Goal: Task Accomplishment & Management: Complete application form

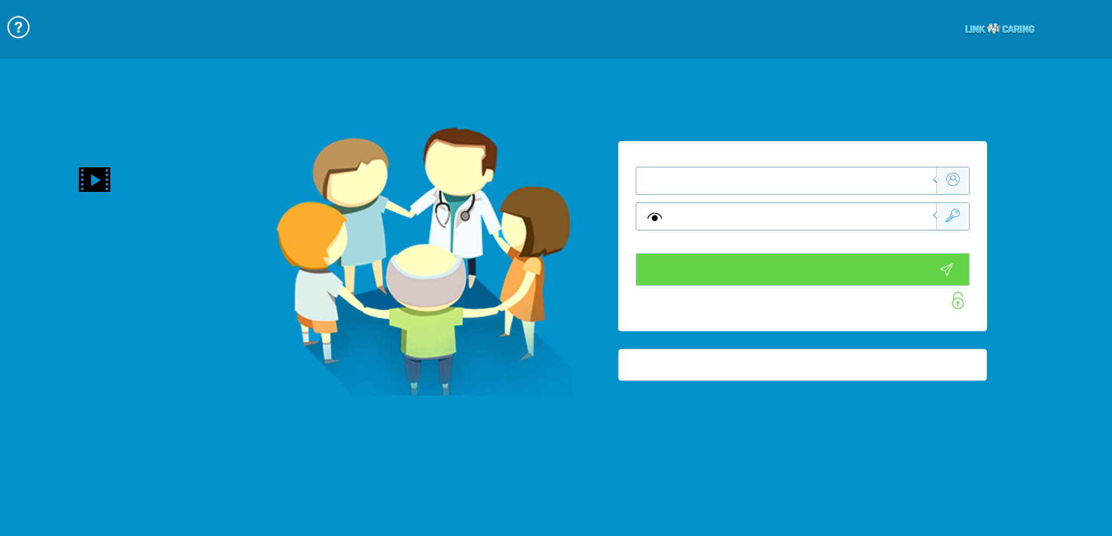
type input "התחבר עכשיו"
type input "עדיין לא? צור חשבון!"
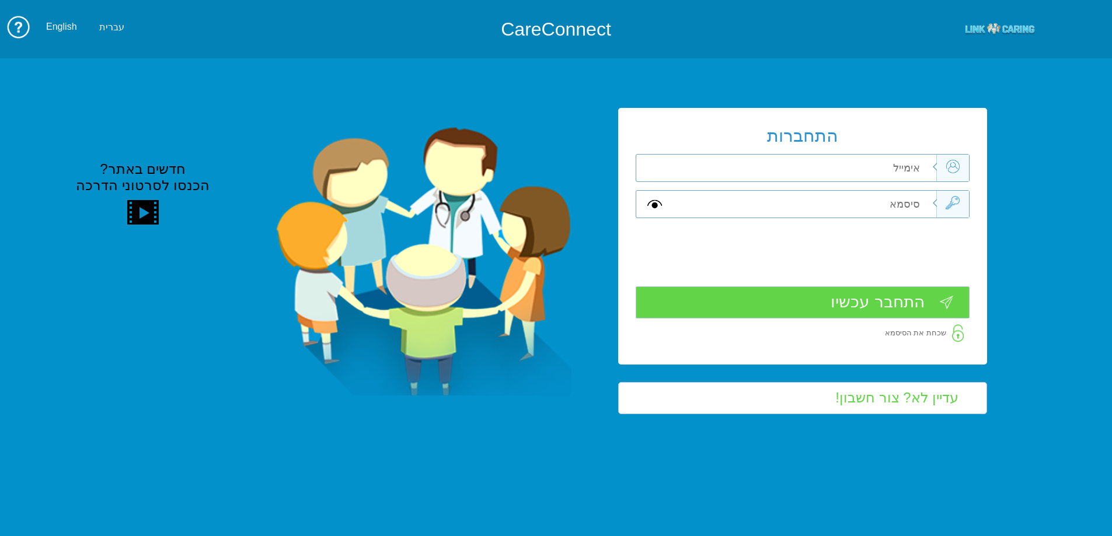
click at [907, 172] on input "text" at bounding box center [803, 168] width 263 height 27
type input "ד"
type input "[EMAIL_ADDRESS][DOMAIN_NAME]"
click at [893, 205] on input "text" at bounding box center [803, 204] width 263 height 27
type input "S"
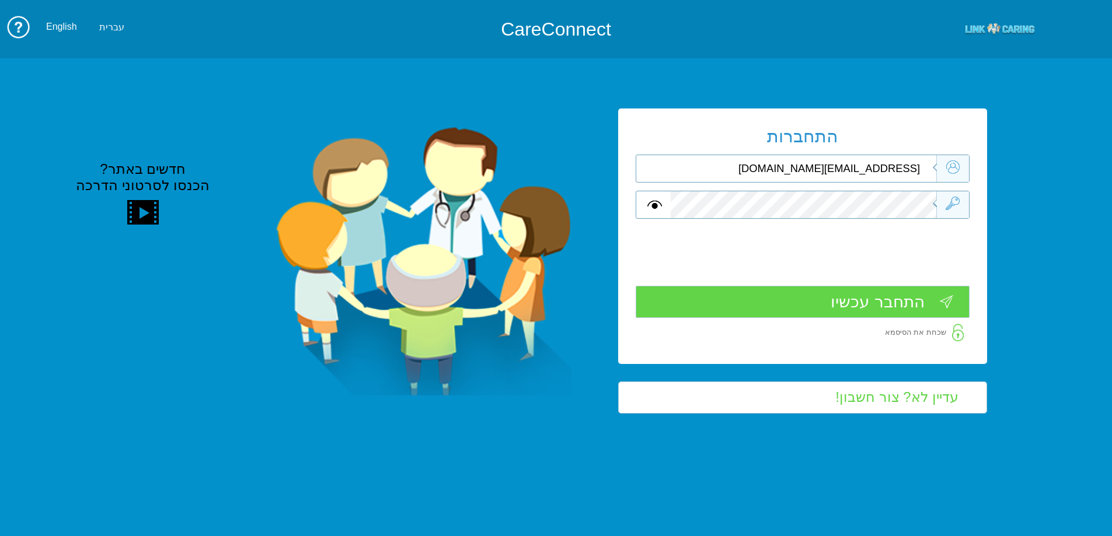
click at [838, 302] on input "התחבר עכשיו" at bounding box center [803, 302] width 334 height 32
click at [873, 307] on input "התחבר עכשיו" at bounding box center [803, 302] width 334 height 32
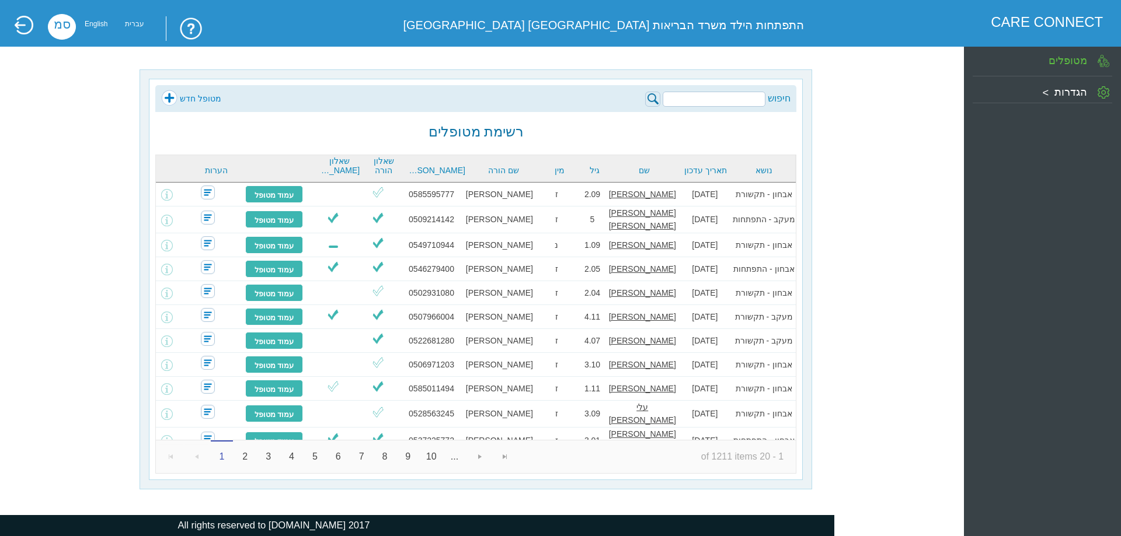
click at [194, 97] on link "מטופל חדש" at bounding box center [191, 99] width 60 height 18
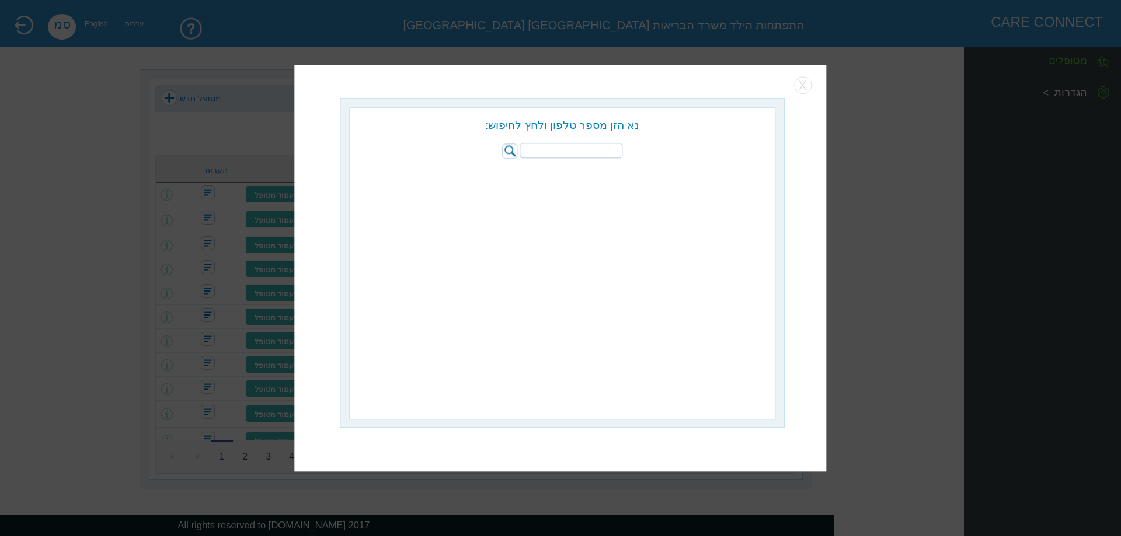
paste input "0504996199"
type input "0504996199"
click at [507, 145] on img at bounding box center [509, 151] width 15 height 15
click at [658, 173] on input "radio" at bounding box center [655, 175] width 12 height 12
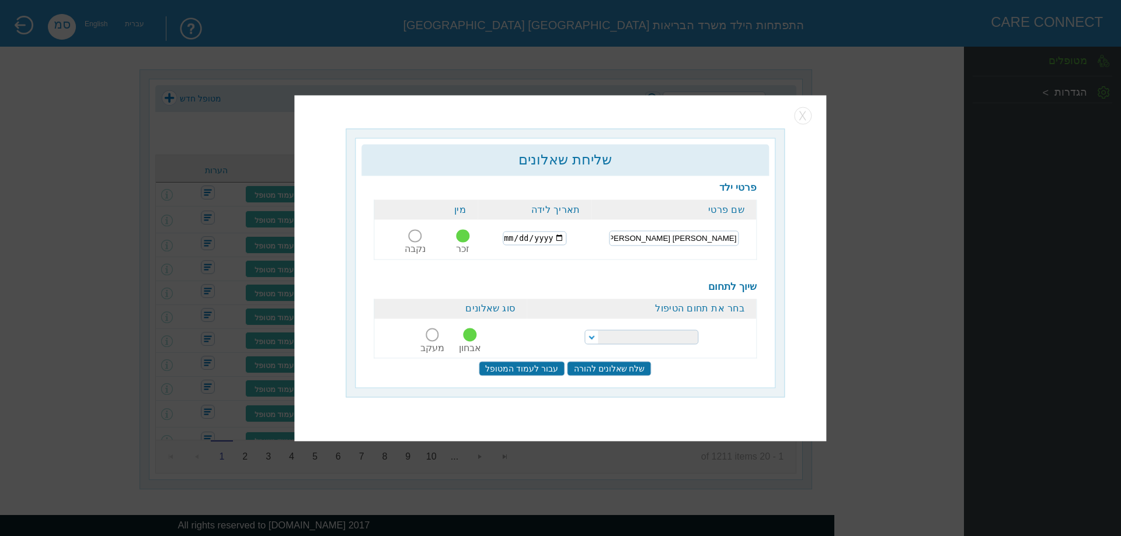
click at [663, 239] on input "רוזמן רום דוד" at bounding box center [674, 238] width 130 height 15
type input "2021-04-13"
click at [653, 337] on select "הפרעות קשב וריכוז התפתחות הילד התפתחות ותקשורת" at bounding box center [641, 337] width 114 height 15
select select "20"
click at [584, 330] on select "הפרעות קשב וריכוז התפתחות הילד התפתחות ותקשורת" at bounding box center [641, 337] width 114 height 15
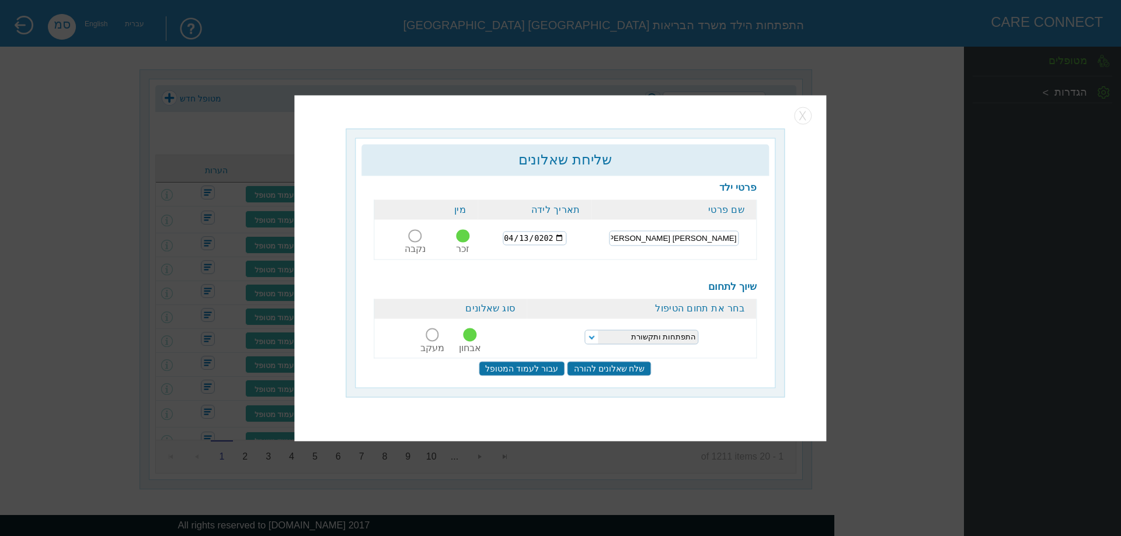
click at [432, 339] on span at bounding box center [432, 335] width 13 height 13
click at [432, 342] on input "מעקב" at bounding box center [433, 342] width 29 height 0
click at [612, 369] on input "שלח שאלונים להורה" at bounding box center [609, 368] width 84 height 15
